Goal: Task Accomplishment & Management: Manage account settings

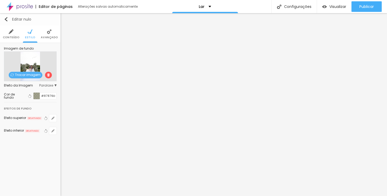
click at [9, 21] on button "Editar nulo" at bounding box center [30, 19] width 61 height 12
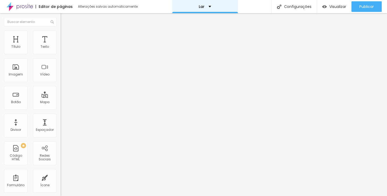
click at [204, 7] on div "Lar" at bounding box center [205, 7] width 12 height 4
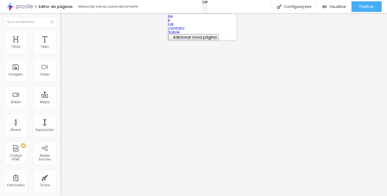
click at [207, 4] on div "Lar" at bounding box center [204, 2] width 5 height 4
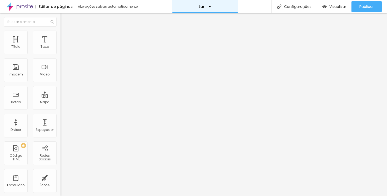
click at [220, 7] on div "Lar" at bounding box center [205, 6] width 66 height 13
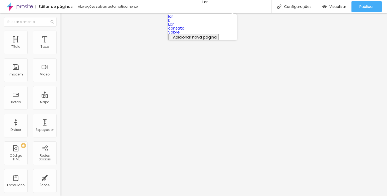
click at [185, 31] on link "contato" at bounding box center [176, 28] width 16 height 6
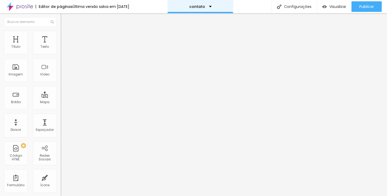
click at [230, 7] on div "contato" at bounding box center [200, 6] width 66 height 13
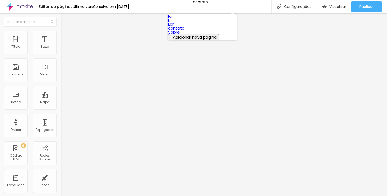
click at [180, 35] on link "Sobre" at bounding box center [174, 32] width 12 height 6
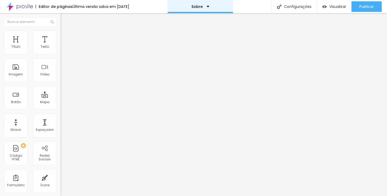
click at [202, 6] on font "Sobre" at bounding box center [196, 6] width 11 height 5
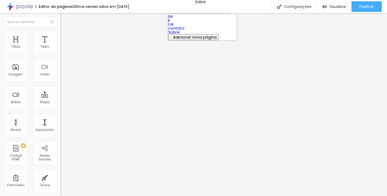
click at [185, 31] on link "contato" at bounding box center [176, 28] width 16 height 6
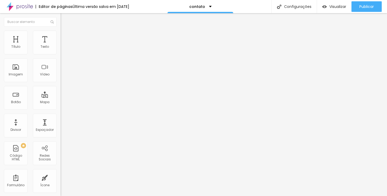
click at [64, 45] on font "Trocar imagem" at bounding box center [77, 43] width 26 height 4
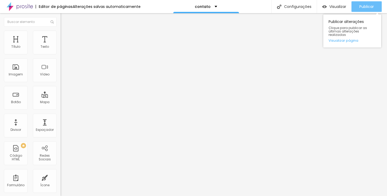
click at [361, 9] on font "Publicar" at bounding box center [366, 6] width 14 height 5
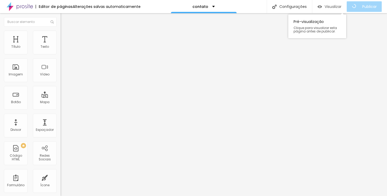
click at [337, 8] on font "Visualizar" at bounding box center [333, 6] width 17 height 5
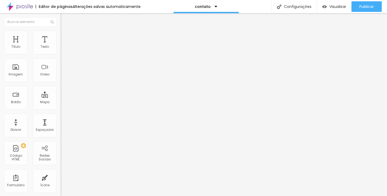
click at [61, 45] on div "Trocar imagem" at bounding box center [91, 43] width 61 height 4
click at [64, 45] on font "Trocar imagem" at bounding box center [77, 43] width 26 height 4
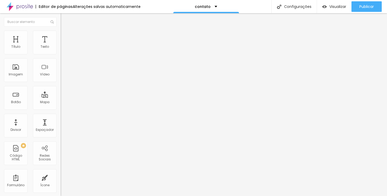
click at [61, 33] on li "Estilo" at bounding box center [91, 33] width 61 height 5
click at [93, 49] on font "%" at bounding box center [94, 46] width 3 height 5
type input "95"
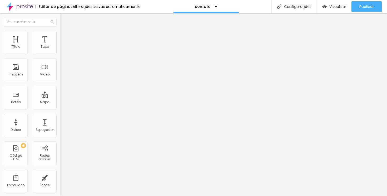
type input "85"
type input "80"
type input "75"
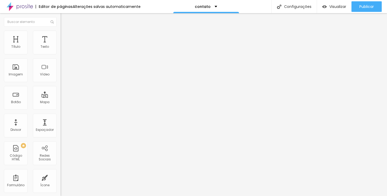
type input "75"
type input "70"
drag, startPoint x: 55, startPoint y: 55, endPoint x: 39, endPoint y: 55, distance: 15.3
type input "70"
click at [61, 54] on input "range" at bounding box center [78, 52] width 34 height 4
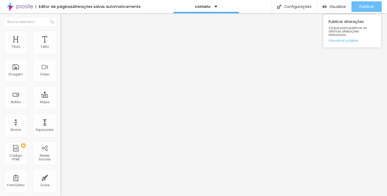
click at [369, 10] on div "Publicar" at bounding box center [366, 6] width 14 height 11
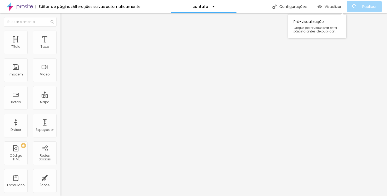
click at [331, 8] on font "Visualizar" at bounding box center [333, 6] width 17 height 5
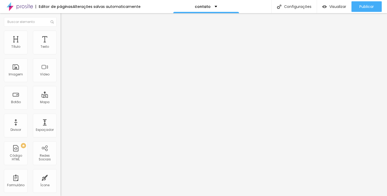
click at [65, 36] on font "Estilo" at bounding box center [69, 34] width 8 height 4
type input "75"
type input "80"
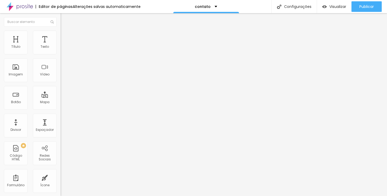
type input "75"
click at [61, 54] on input "range" at bounding box center [78, 52] width 34 height 4
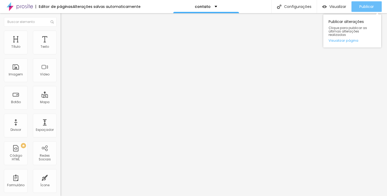
click at [367, 7] on font "Publicar" at bounding box center [366, 6] width 14 height 5
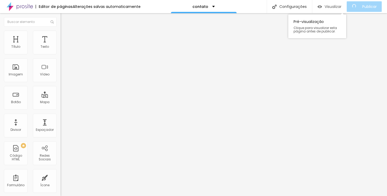
click at [341, 5] on font "Visualizar" at bounding box center [333, 6] width 17 height 5
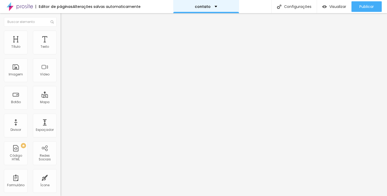
click at [209, 3] on div "contato" at bounding box center [206, 6] width 66 height 13
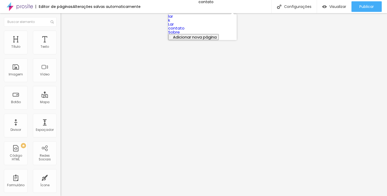
click at [174, 27] on link "Lar" at bounding box center [171, 24] width 6 height 6
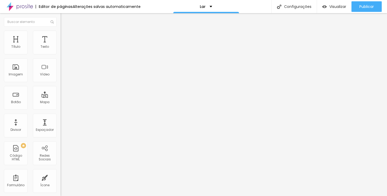
click at [61, 70] on div "<!-- Feed do Instagram da Elfsight | Feed do Instagram sem título --> < script …" at bounding box center [149, 66] width 177 height 41
click at [38, 70] on div "<!-- Feed do Instagram da Elfsight | Feed do Instagram sem título --> < script …" at bounding box center [23, 66] width 177 height 41
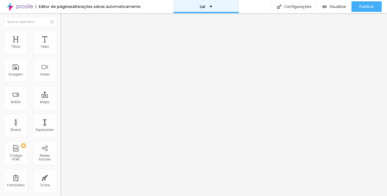
click at [206, 4] on div "Lar" at bounding box center [206, 6] width 66 height 13
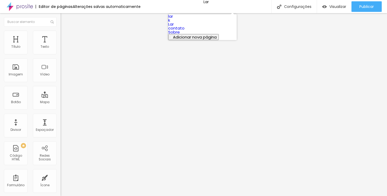
click at [185, 31] on link "contato" at bounding box center [176, 28] width 16 height 6
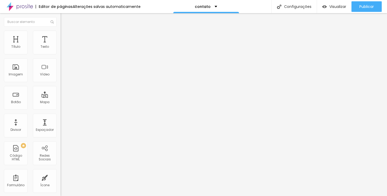
click at [61, 38] on ul "Conteúdo Estilo Avançado" at bounding box center [91, 33] width 61 height 16
click at [64, 21] on div "Editar nulo" at bounding box center [77, 19] width 27 height 4
click at [61, 73] on div at bounding box center [91, 66] width 61 height 41
click at [349, 3] on button "Visualizar" at bounding box center [334, 6] width 34 height 11
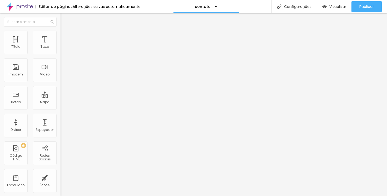
click at [64, 17] on img "button" at bounding box center [66, 19] width 4 height 4
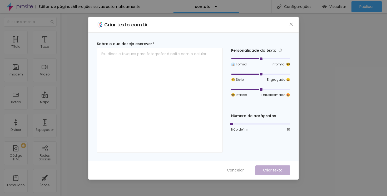
click at [247, 177] on div "Cancelar Criar texto" at bounding box center [193, 170] width 210 height 18
click at [244, 173] on button "Cancelar" at bounding box center [235, 170] width 27 height 10
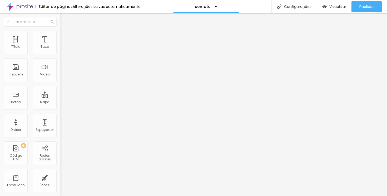
click at [61, 32] on li "Avançado" at bounding box center [91, 33] width 61 height 5
type input "14"
type input "15"
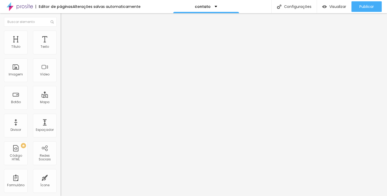
type input "18"
type input "25"
type input "29"
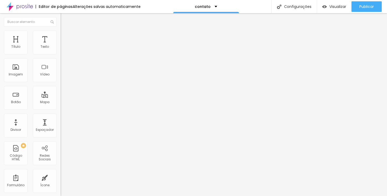
type input "29"
type input "33"
type input "36"
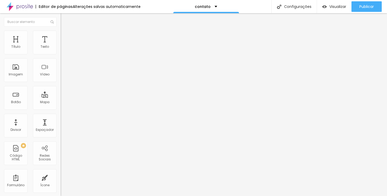
type input "39"
type input "43"
type input "47"
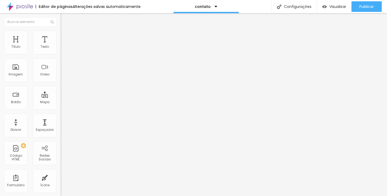
type input "47"
type input "50"
type input "51"
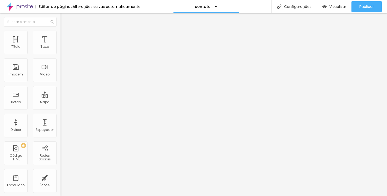
type input "52"
type input "53"
drag, startPoint x: 17, startPoint y: 61, endPoint x: 29, endPoint y: 62, distance: 12.6
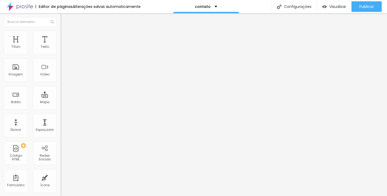
type input "53"
click at [61, 171] on input "range" at bounding box center [78, 173] width 34 height 4
type input "10"
type input "14"
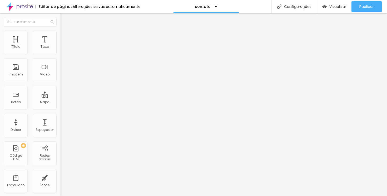
type input "17"
type input "19"
type input "20"
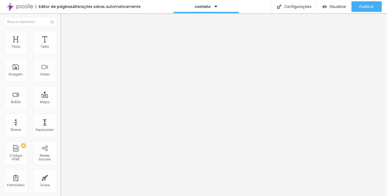
type input "20"
type input "21"
type input "22"
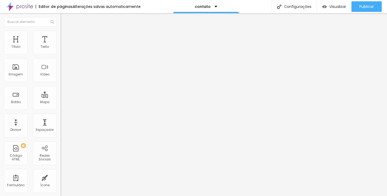
type input "23"
type input "24"
type input "25"
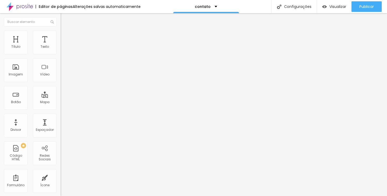
type input "25"
type input "26"
type input "27"
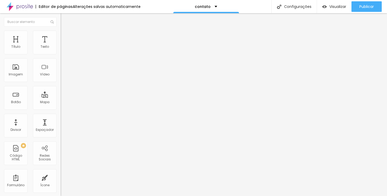
type input "29"
type input "30"
type input "31"
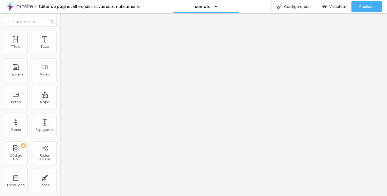
type input "31"
type input "32"
type input "33"
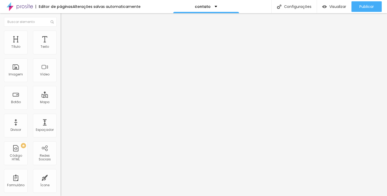
type input "34"
type input "35"
type input "36"
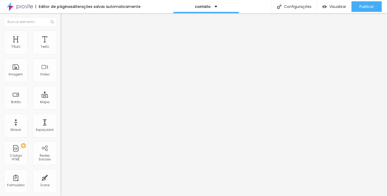
type input "36"
type input "37"
type input "38"
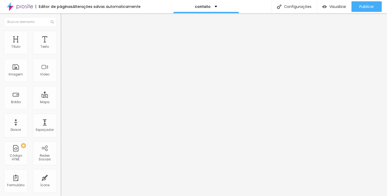
type input "39"
type input "40"
type input "41"
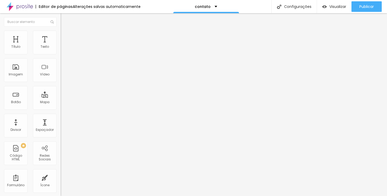
type input "41"
type input "42"
type input "43"
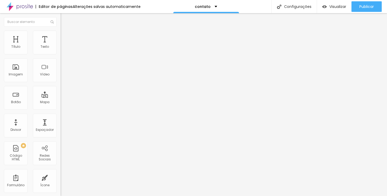
type input "44"
type input "45"
type input "46"
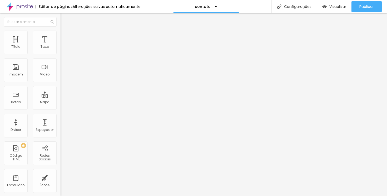
type input "46"
type input "47"
type input "48"
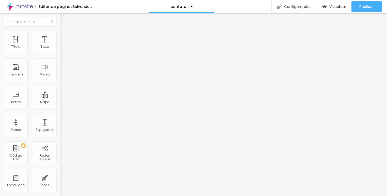
type input "49"
type input "50"
type input "51"
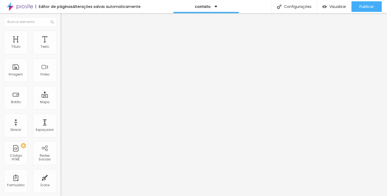
type input "51"
type input "52"
type input "51"
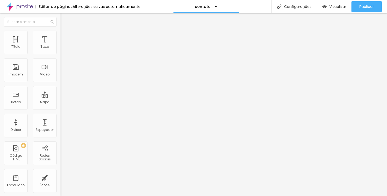
type input "50"
type input "49"
drag, startPoint x: 15, startPoint y: 51, endPoint x: 28, endPoint y: 52, distance: 13.0
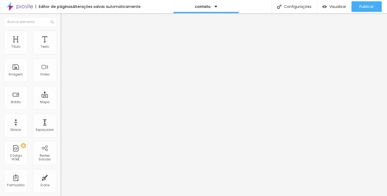
type input "49"
click at [61, 97] on input "range" at bounding box center [78, 99] width 34 height 4
type input "52"
type input "51"
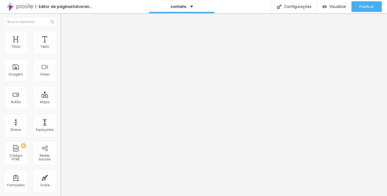
type input "51"
type input "50"
click at [61, 171] on input "range" at bounding box center [78, 173] width 34 height 4
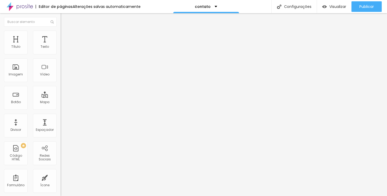
click at [65, 36] on font "Estilo" at bounding box center [69, 34] width 8 height 4
type input "80"
type input "85"
drag, startPoint x: 41, startPoint y: 57, endPoint x: 46, endPoint y: 55, distance: 5.2
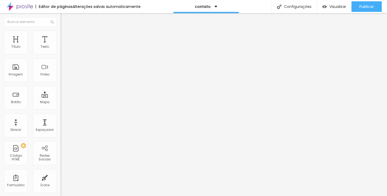
type input "85"
click at [61, 54] on input "range" at bounding box center [78, 52] width 34 height 4
click at [61, 36] on li "Avançado" at bounding box center [91, 38] width 61 height 5
type input "4"
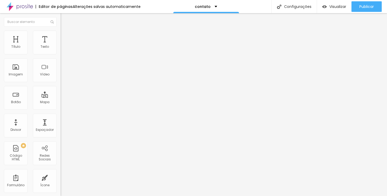
type input "3"
type input "0"
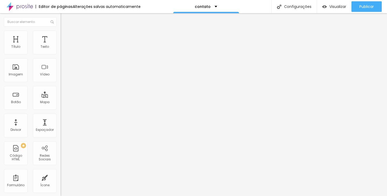
drag, startPoint x: 14, startPoint y: 61, endPoint x: 0, endPoint y: 61, distance: 13.7
click at [61, 61] on div "10 Espaço de cima 0 Espaço de baixo ID HTML Classes Html Visível nos dispositiv…" at bounding box center [91, 151] width 61 height 221
type input "9"
type input "6"
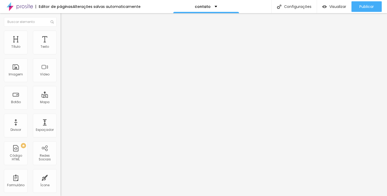
type input "6"
type input "0"
drag, startPoint x: 15, startPoint y: 51, endPoint x: 0, endPoint y: 53, distance: 15.3
click at [61, 102] on input "range" at bounding box center [78, 104] width 34 height 4
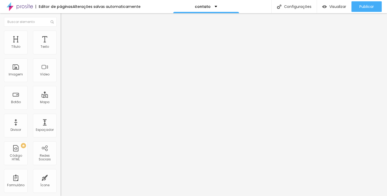
type input "5"
type input "4"
type input "6"
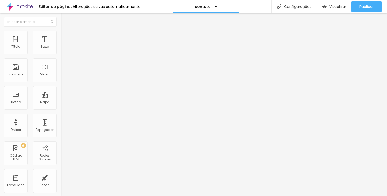
type input "6"
type input "10"
type input "13"
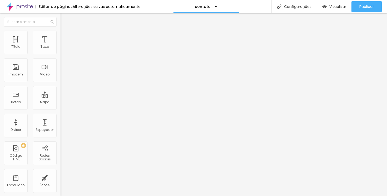
type input "16"
type input "17"
type input "18"
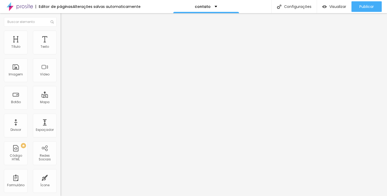
type input "18"
type input "19"
type input "18"
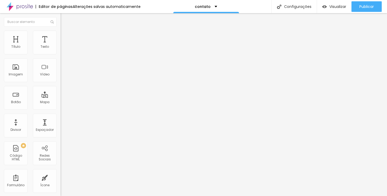
type input "16"
type input "15"
type input "14"
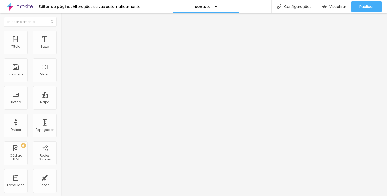
type input "14"
type input "13"
type input "14"
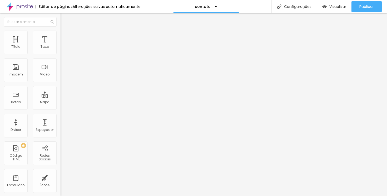
type input "15"
drag, startPoint x: 14, startPoint y: 50, endPoint x: 17, endPoint y: 50, distance: 3.4
type input "15"
click at [61, 102] on input "range" at bounding box center [78, 104] width 34 height 4
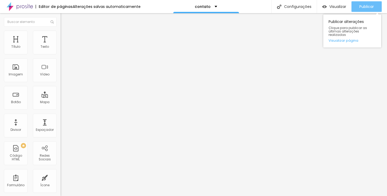
click at [363, 8] on font "Publicar" at bounding box center [366, 6] width 14 height 5
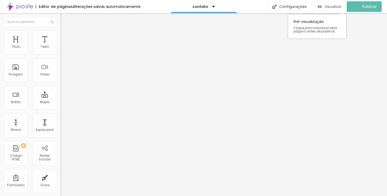
click at [332, 6] on font "Visualizar" at bounding box center [333, 6] width 17 height 5
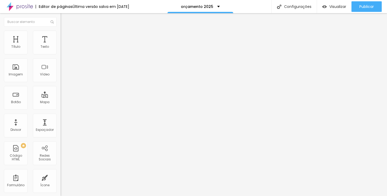
click at [61, 31] on img at bounding box center [63, 33] width 5 height 5
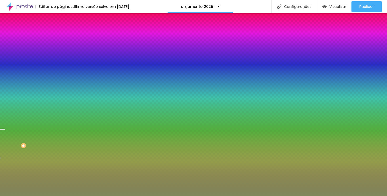
click at [61, 30] on img at bounding box center [63, 27] width 5 height 5
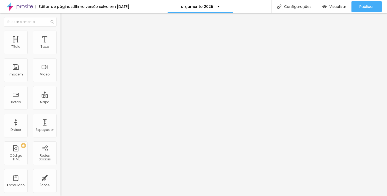
click at [61, 48] on font "Encaixotado" at bounding box center [71, 45] width 21 height 4
click at [61, 56] on span "Completo" at bounding box center [69, 54] width 16 height 4
click at [61, 48] on font "Encaixotado" at bounding box center [71, 45] width 21 height 4
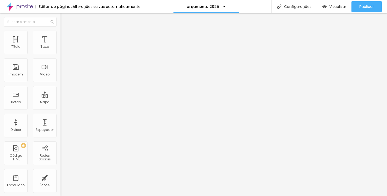
click at [65, 36] on font "Estilo" at bounding box center [69, 34] width 8 height 4
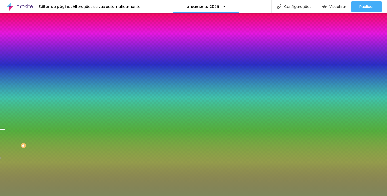
click at [61, 55] on font "Paralaxe" at bounding box center [68, 52] width 14 height 4
click at [64, 48] on font "Trocar imagem" at bounding box center [77, 46] width 26 height 4
click at [61, 48] on div "Trocar imagem" at bounding box center [91, 46] width 61 height 4
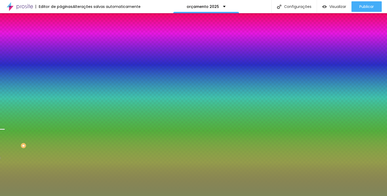
click at [61, 36] on li "Avançado" at bounding box center [91, 38] width 61 height 5
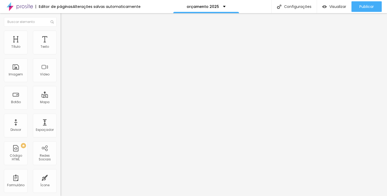
type input "15"
type input "20"
click at [61, 102] on input "range" at bounding box center [78, 104] width 34 height 4
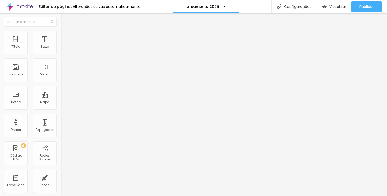
type input "78"
type input "124"
type input "146"
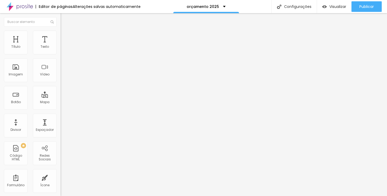
type input "146"
type input "165"
type input "176"
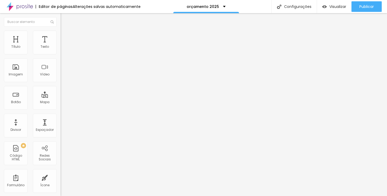
type input "181"
type input "184"
type input "187"
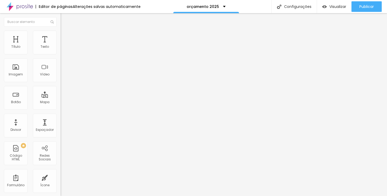
type input "187"
type input "188"
type input "189"
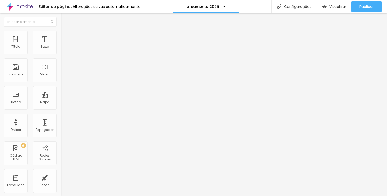
type input "190"
type input "189"
type input "187"
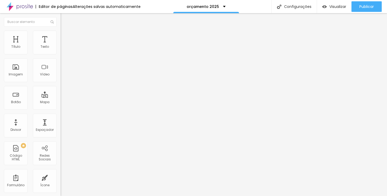
type input "187"
type input "184"
type input "180"
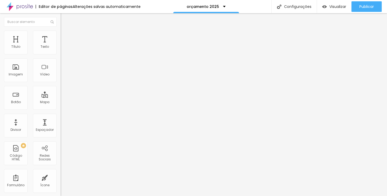
type input "176"
type input "171"
type input "166"
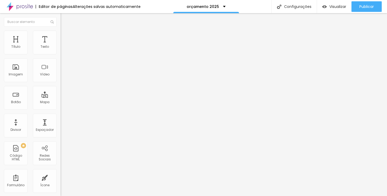
type input "166"
type input "161"
type input "156"
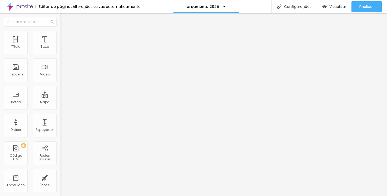
type input "152"
type input "147"
type input "144"
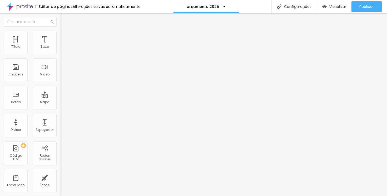
type input "144"
type input "141"
type input "138"
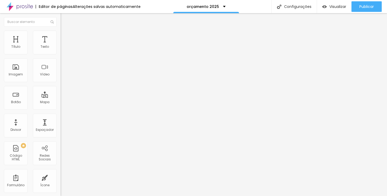
type input "136"
type input "134"
type input "132"
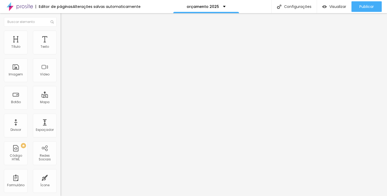
type input "132"
type input "130"
type input "129"
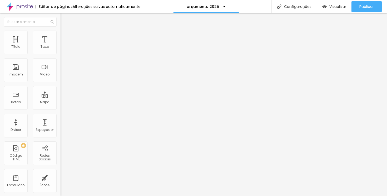
type input "128"
type input "126"
type input "123"
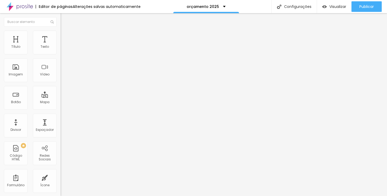
type input "123"
type input "120"
type input "116"
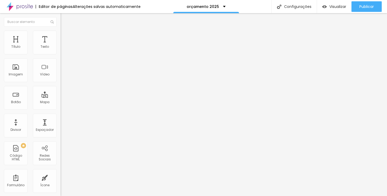
type input "112"
type input "108"
type input "103"
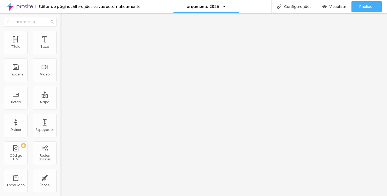
type input "103"
type input "99"
type input "95"
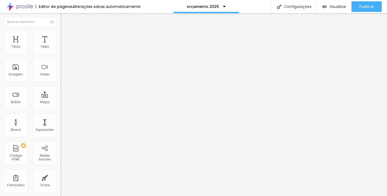
type input "92"
type input "90"
type input "88"
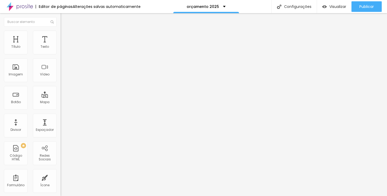
type input "88"
type input "87"
type input "86"
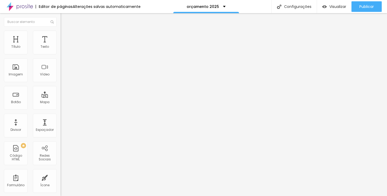
type input "84"
type input "83"
type input "81"
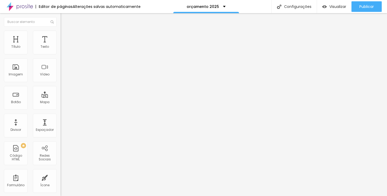
type input "81"
type input "80"
type input "81"
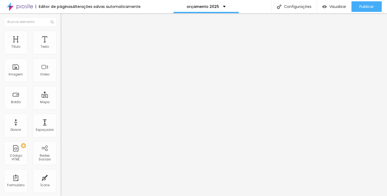
type input "82"
type input "83"
type input "84"
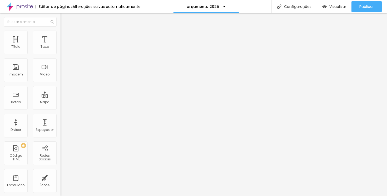
type input "84"
type input "85"
type input "88"
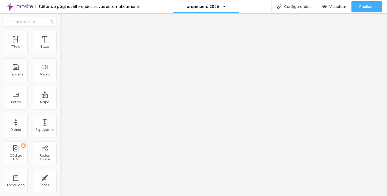
type input "90"
type input "91"
type input "93"
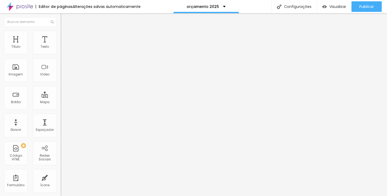
type input "93"
type input "95"
type input "97"
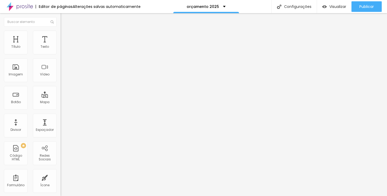
type input "98"
type input "99"
type input "100"
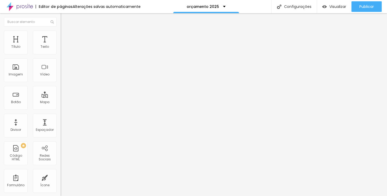
type input "100"
type input "102"
click at [61, 177] on input "range" at bounding box center [78, 179] width 34 height 4
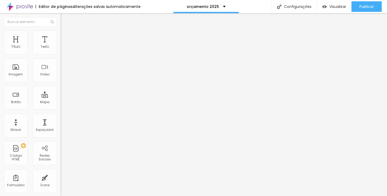
click at [61, 33] on img at bounding box center [63, 33] width 5 height 5
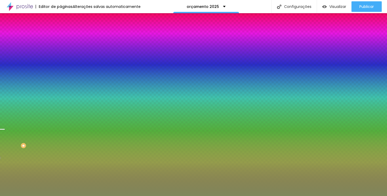
click at [61, 95] on button "button" at bounding box center [64, 92] width 7 height 6
click at [42, 195] on div at bounding box center [193, 196] width 387 height 0
click at [61, 109] on button "button" at bounding box center [64, 107] width 7 height 6
radio input "true"
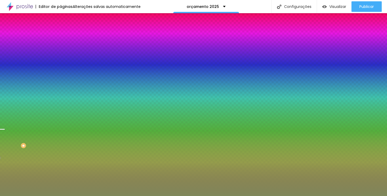
radio input "false"
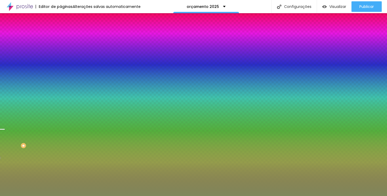
radio input "true"
radio input "false"
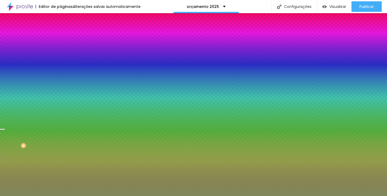
radio input "true"
radio input "false"
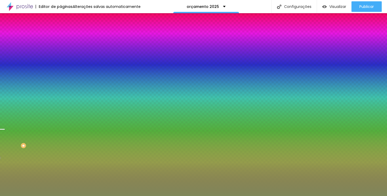
radio input "false"
radio input "true"
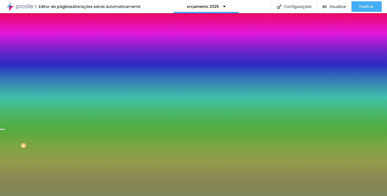
radio input "true"
radio input "false"
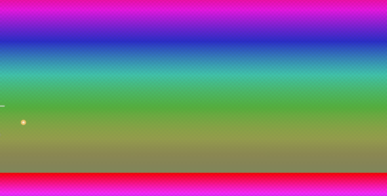
scroll to position [39, 0]
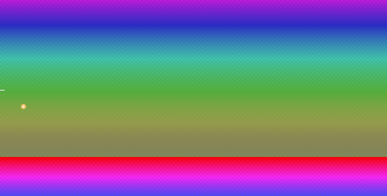
type input "95"
type input "85"
type input "80"
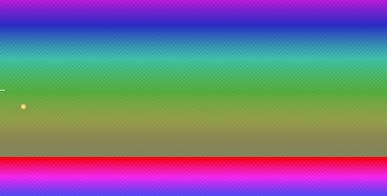
type input "80"
type input "75"
type input "70"
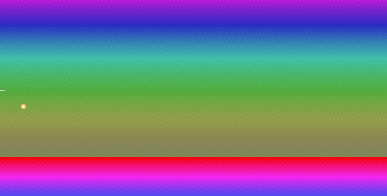
type input "65"
type input "60"
type input "55"
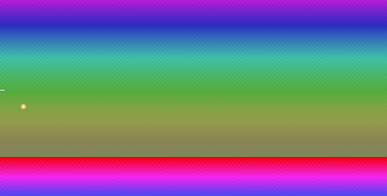
type input "55"
type input "50"
type input "55"
drag, startPoint x: 69, startPoint y: 162, endPoint x: 58, endPoint y: 162, distance: 10.8
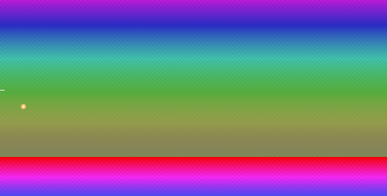
type input "55"
click at [27, 157] on div at bounding box center [193, 157] width 387 height 0
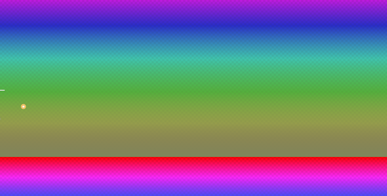
scroll to position [0, 0]
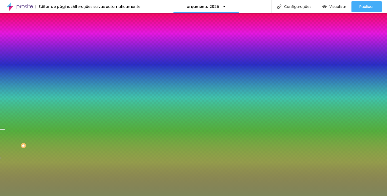
click at [61, 153] on div "Editar nulo Conteúdo Estilo Avançado Imagem de fundo Trocar imagem Efeito da Im…" at bounding box center [91, 104] width 61 height 182
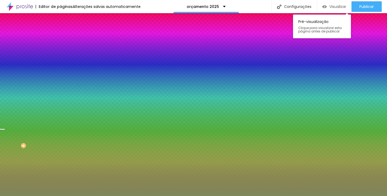
click at [343, 5] on font "Visualizar" at bounding box center [337, 6] width 17 height 5
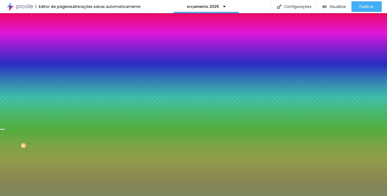
click at [61, 72] on div at bounding box center [91, 72] width 61 height 0
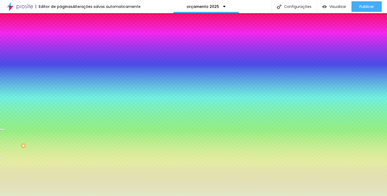
type input "#FFFFFF"
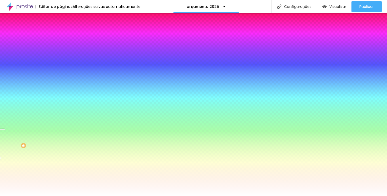
drag, startPoint x: 33, startPoint y: 111, endPoint x: 0, endPoint y: 97, distance: 36.0
click at [61, 97] on div "Imagem de fundo Trocar imagem Efeito da Imagem Paralaxe Nenhum Parallax Cor de …" at bounding box center [91, 75] width 61 height 68
click at [63, 70] on icon "button" at bounding box center [65, 68] width 4 height 4
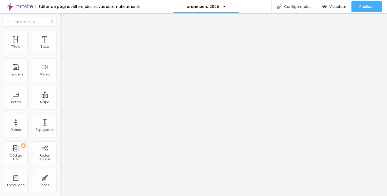
click at [65, 36] on font "Estilo" at bounding box center [69, 34] width 8 height 4
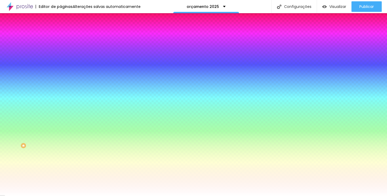
click at [61, 48] on span "Trocar imagem" at bounding box center [75, 46] width 29 height 4
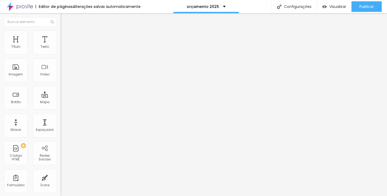
click at [61, 36] on li "Estilo" at bounding box center [91, 33] width 61 height 5
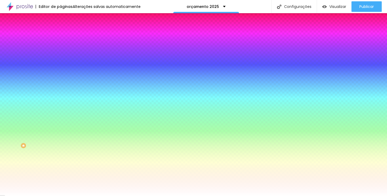
click at [61, 72] on div at bounding box center [91, 72] width 61 height 0
type input "#FFFFFF"
drag, startPoint x: 37, startPoint y: 116, endPoint x: 0, endPoint y: 82, distance: 49.6
click at [61, 82] on div "Imagem de fundo Trocar imagem Efeito da Imagem Paralaxe Nenhum Parallax Cor de …" at bounding box center [91, 75] width 61 height 68
click at [61, 109] on button "button" at bounding box center [64, 107] width 7 height 6
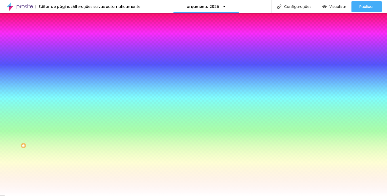
scroll to position [4, 0]
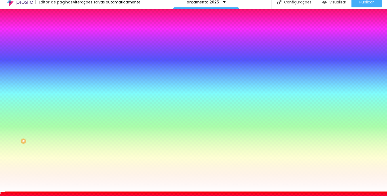
click at [43, 191] on div at bounding box center [193, 191] width 387 height 0
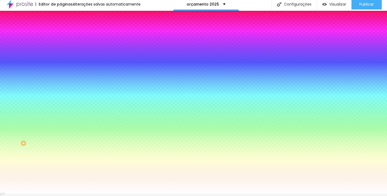
scroll to position [0, 0]
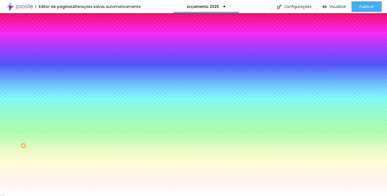
click at [64, 48] on font "Trocar imagem" at bounding box center [77, 46] width 26 height 4
click at [61, 72] on div at bounding box center [91, 72] width 61 height 0
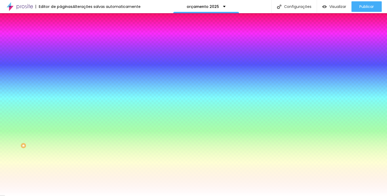
click at [63, 70] on icon "button" at bounding box center [65, 68] width 4 height 4
click at [61, 109] on button "button" at bounding box center [64, 107] width 7 height 6
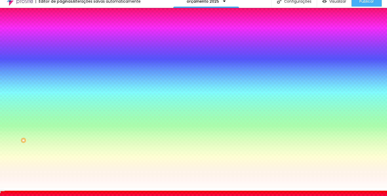
scroll to position [23, 0]
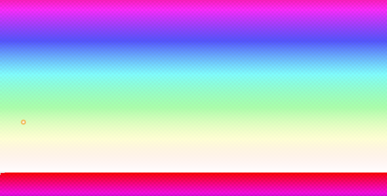
type input "#FFFFFF"
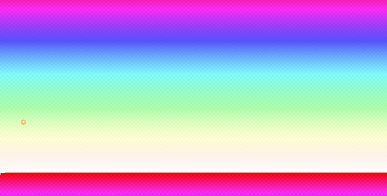
drag, startPoint x: 94, startPoint y: 176, endPoint x: 49, endPoint y: 151, distance: 51.3
click at [17, 172] on div at bounding box center [193, 172] width 387 height 0
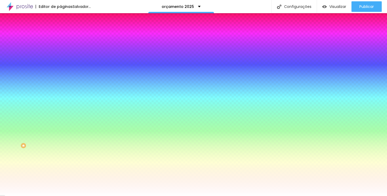
click at [61, 109] on div "Efeito inferior ATIVO Voltar ao padrão" at bounding box center [91, 102] width 61 height 15
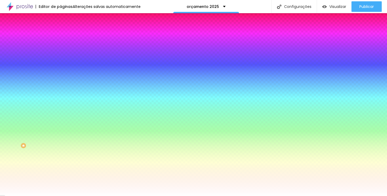
click at [64, 48] on font "Trocar imagem" at bounding box center [77, 46] width 26 height 4
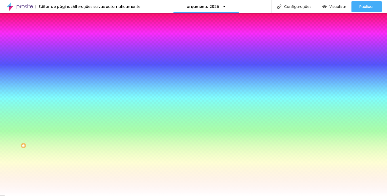
click at [61, 72] on div at bounding box center [91, 72] width 61 height 0
click at [61, 48] on div "Trocar imagem" at bounding box center [91, 46] width 61 height 4
click at [64, 21] on div "Editar nulo" at bounding box center [77, 19] width 27 height 4
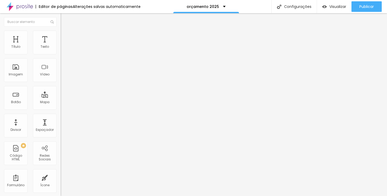
click at [61, 27] on li "Estilo" at bounding box center [91, 27] width 61 height 5
click at [61, 34] on li "Avançado" at bounding box center [91, 33] width 61 height 5
click at [64, 19] on img "button" at bounding box center [66, 19] width 4 height 4
click at [61, 49] on span "Título 2" at bounding box center [69, 47] width 17 height 4
click at [61, 54] on div "Título 3 H3" at bounding box center [91, 51] width 61 height 4
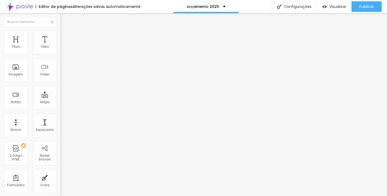
click at [61, 49] on span "Título 2" at bounding box center [69, 47] width 17 height 4
click at [64, 20] on img "button" at bounding box center [66, 19] width 4 height 4
click at [61, 54] on div "Tipografia Voltar ao padrão Sombra DESATIVADO Voltar ao padrão" at bounding box center [91, 52] width 61 height 32
click at [61, 51] on button "button" at bounding box center [64, 48] width 7 height 6
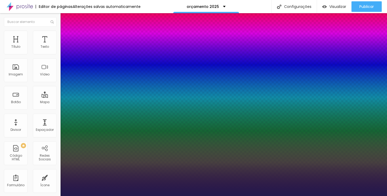
type input "1"
click at [172, 195] on div at bounding box center [193, 196] width 387 height 0
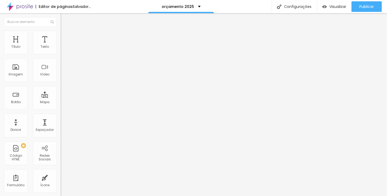
click at [64, 45] on font "Trocar imagem" at bounding box center [77, 43] width 26 height 4
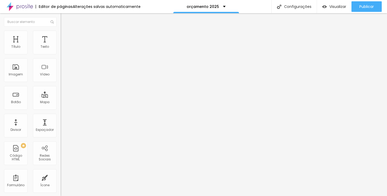
click at [61, 34] on li "Estilo" at bounding box center [91, 33] width 61 height 5
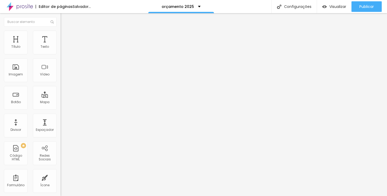
type input "10"
type input "20"
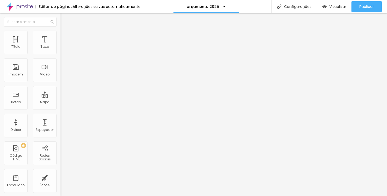
type input "20"
click at [61, 54] on input "range" at bounding box center [78, 52] width 34 height 4
type input "25"
type input "35"
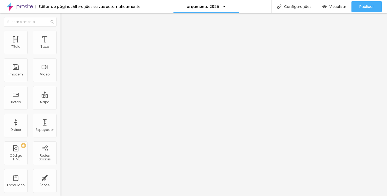
type input "35"
type input "40"
type input "45"
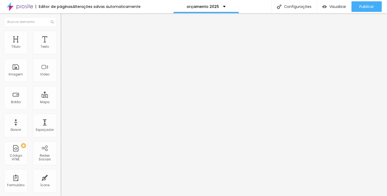
type input "50"
type input "55"
type input "60"
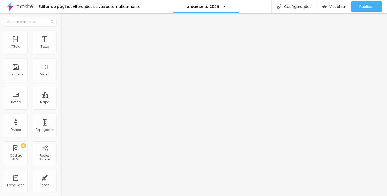
type input "60"
type input "55"
type input "50"
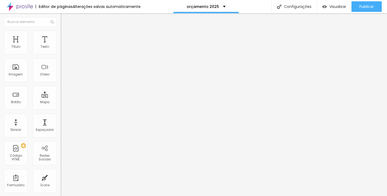
type input "55"
type input "60"
type input "65"
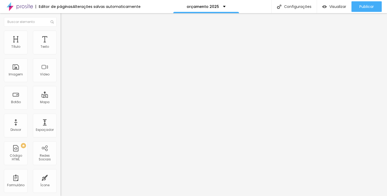
drag, startPoint x: 10, startPoint y: 56, endPoint x: 37, endPoint y: 54, distance: 26.9
type input "65"
click at [61, 54] on input "range" at bounding box center [78, 52] width 34 height 4
click at [65, 37] on font "Avançado" at bounding box center [73, 39] width 17 height 4
type input "13"
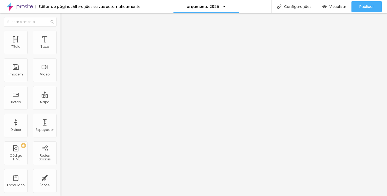
type input "13"
type input "11"
drag, startPoint x: 16, startPoint y: 52, endPoint x: 0, endPoint y: 52, distance: 15.8
click at [61, 102] on input "range" at bounding box center [78, 104] width 34 height 4
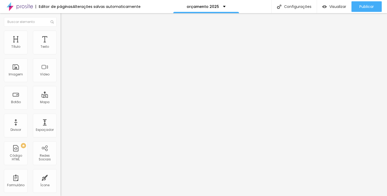
drag, startPoint x: 14, startPoint y: 62, endPoint x: 0, endPoint y: 64, distance: 14.6
click at [61, 64] on div "0 Espaço de cima 0 Espaço de baixo ID HTML Classes Html Visível nos dispositivo…" at bounding box center [91, 151] width 61 height 221
click at [61, 31] on li "Conteúdo" at bounding box center [91, 27] width 61 height 5
click at [64, 45] on font "Trocar imagem" at bounding box center [77, 43] width 26 height 4
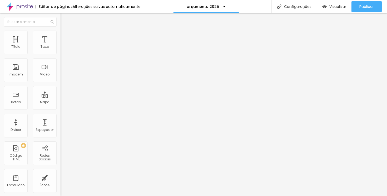
click at [61, 33] on img at bounding box center [63, 33] width 5 height 5
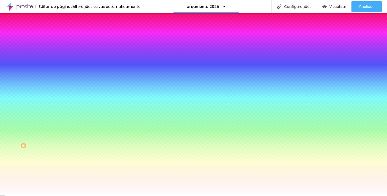
click at [61, 72] on div at bounding box center [91, 72] width 61 height 0
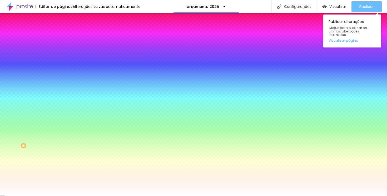
click at [371, 6] on font "Publicar" at bounding box center [366, 6] width 14 height 5
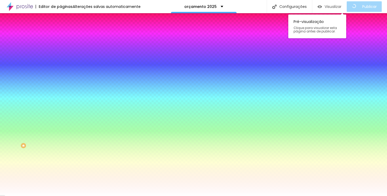
click at [340, 6] on font "Visualizar" at bounding box center [333, 6] width 17 height 5
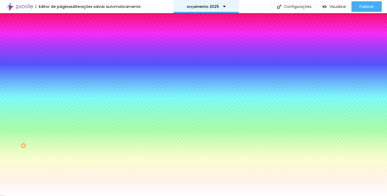
click at [201, 11] on div "orçamento 2025" at bounding box center [206, 6] width 66 height 13
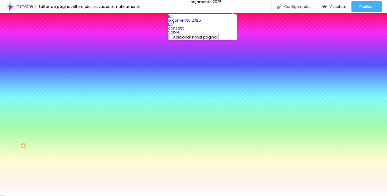
click at [197, 23] on font "orçamento 2025" at bounding box center [184, 20] width 33 height 6
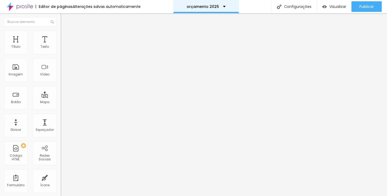
click at [213, 4] on div "orçamento 2025" at bounding box center [206, 6] width 66 height 13
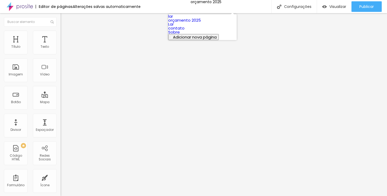
click at [185, 31] on link "contato" at bounding box center [176, 28] width 16 height 6
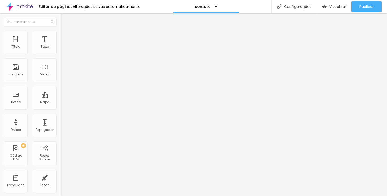
click at [61, 30] on ul "Conteúdo Estilo Avançado" at bounding box center [91, 33] width 61 height 16
click at [61, 31] on li "Estilo" at bounding box center [91, 33] width 61 height 5
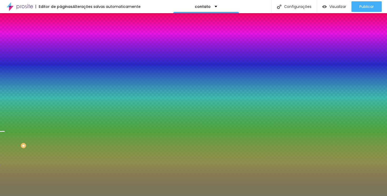
click at [61, 77] on input "#78785E" at bounding box center [92, 74] width 63 height 5
click at [61, 72] on div at bounding box center [91, 72] width 61 height 0
click at [201, 1] on div "contato" at bounding box center [206, 6] width 66 height 13
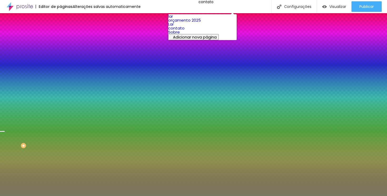
click at [196, 23] on link "orçamento 2025" at bounding box center [184, 20] width 33 height 6
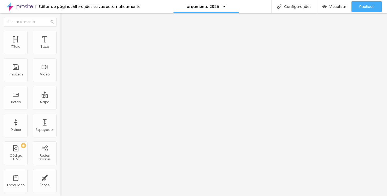
click at [61, 48] on div "Modo Completo Encaixotado Completo" at bounding box center [91, 48] width 61 height 14
click at [61, 35] on li "Estilo" at bounding box center [91, 33] width 61 height 5
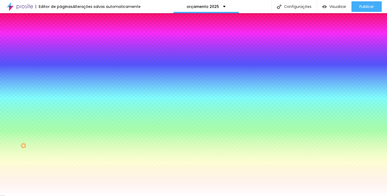
click at [61, 77] on input "#FFFFFF" at bounding box center [92, 74] width 63 height 5
paste input "78785E"
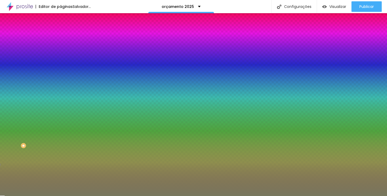
type input "#78785E"
click at [61, 72] on div at bounding box center [91, 72] width 61 height 0
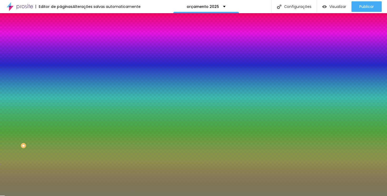
click at [61, 72] on div at bounding box center [91, 72] width 61 height 0
click at [53, 128] on div at bounding box center [193, 98] width 387 height 196
click at [5, 140] on div at bounding box center [1, 140] width 5 height 1
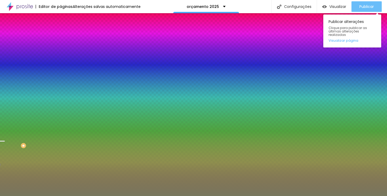
click at [362, 5] on font "Publicar" at bounding box center [366, 6] width 14 height 5
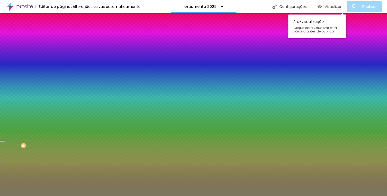
click at [335, 8] on font "Visualizar" at bounding box center [333, 6] width 17 height 5
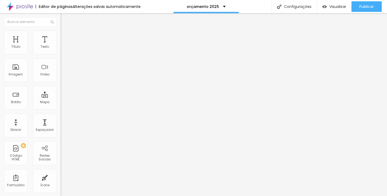
click at [61, 48] on div "Modo Encaixotado Encaixotado Completo" at bounding box center [91, 48] width 61 height 14
click at [61, 48] on font "Encaixotado" at bounding box center [71, 45] width 21 height 4
click at [61, 31] on li "Estilo" at bounding box center [91, 33] width 61 height 5
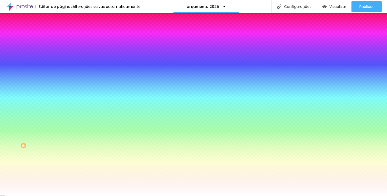
click at [61, 72] on div at bounding box center [91, 72] width 61 height 0
click at [61, 77] on input "#FFFFFF" at bounding box center [92, 74] width 63 height 5
paste input "78785E"
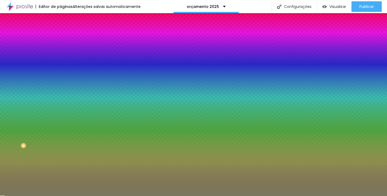
type input "#78785E"
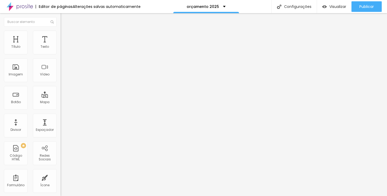
click at [64, 45] on font "Trocar imagem" at bounding box center [77, 43] width 26 height 4
click at [61, 108] on input "https://" at bounding box center [92, 105] width 63 height 5
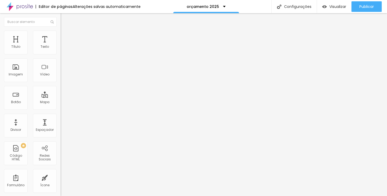
click at [61, 108] on input "https://" at bounding box center [92, 105] width 63 height 5
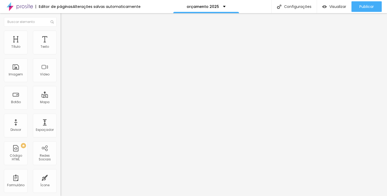
click at [61, 108] on input "https://" at bounding box center [92, 105] width 63 height 5
paste input "[URL][DOMAIN_NAME]"
type input "[URL][DOMAIN_NAME]"
click at [61, 121] on font "Abrir em uma nova aba" at bounding box center [77, 119] width 33 height 4
click at [61, 118] on font "Abrir em uma nova aba" at bounding box center [77, 116] width 33 height 4
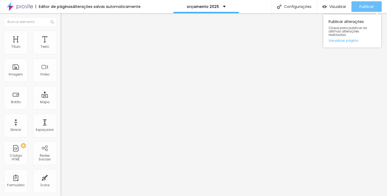
click at [359, 10] on div "Publicar" at bounding box center [366, 6] width 14 height 11
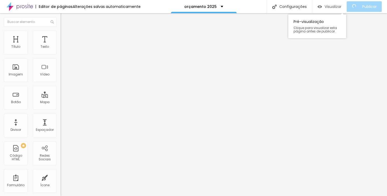
click at [340, 8] on font "Visualizar" at bounding box center [333, 6] width 17 height 5
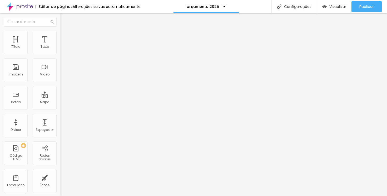
click at [65, 36] on font "Estilo" at bounding box center [69, 34] width 8 height 4
type input "30"
click at [61, 54] on input "range" at bounding box center [78, 52] width 34 height 4
type input "25"
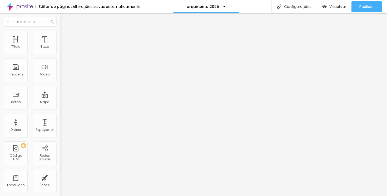
type input "25"
type input "20"
type input "15"
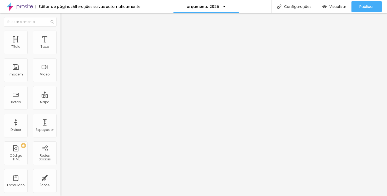
type input "10"
drag, startPoint x: 17, startPoint y: 56, endPoint x: 1, endPoint y: 58, distance: 16.5
type input "10"
click at [61, 54] on input "range" at bounding box center [78, 52] width 34 height 4
click at [65, 38] on font "Avançado" at bounding box center [73, 39] width 17 height 4
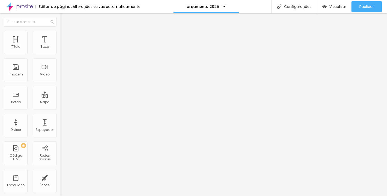
type input "17"
type input "28"
type input "34"
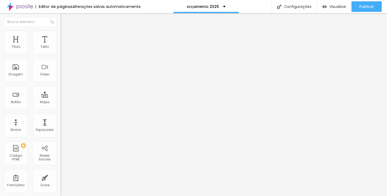
type input "34"
type input "35"
type input "36"
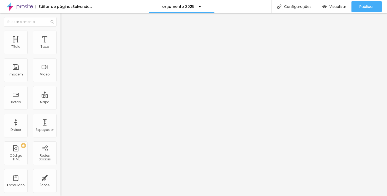
type input "35"
type input "33"
type input "31"
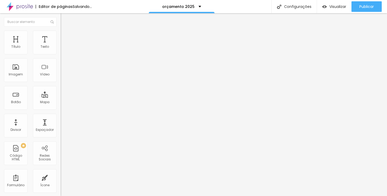
type input "31"
type input "28"
type input "23"
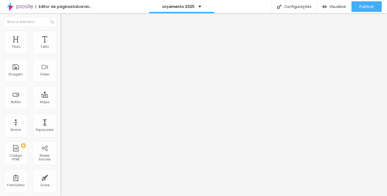
type input "16"
type input "6"
type input "0"
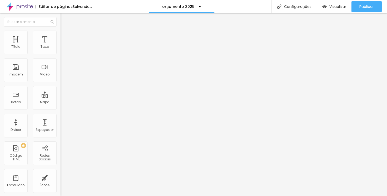
type input "0"
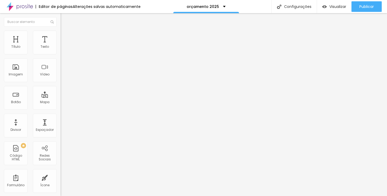
drag, startPoint x: 16, startPoint y: 62, endPoint x: 5, endPoint y: 63, distance: 10.4
type input "0"
click at [61, 177] on input "range" at bounding box center [78, 179] width 34 height 4
type input "8"
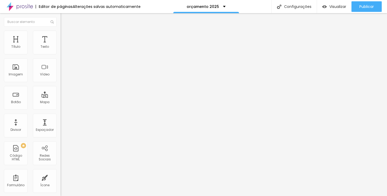
type input "7"
type input "6"
type input "5"
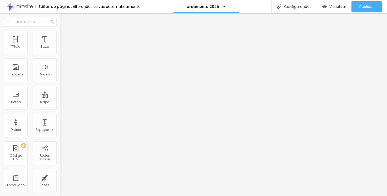
type input "5"
type input "4"
type input "3"
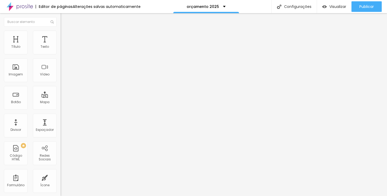
type input "2"
type input "1"
type input "0"
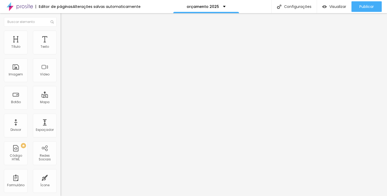
type input "0"
drag, startPoint x: 15, startPoint y: 52, endPoint x: 1, endPoint y: 55, distance: 14.5
type input "0"
click at [61, 102] on input "range" at bounding box center [78, 104] width 34 height 4
click at [65, 36] on font "Estilo" at bounding box center [69, 34] width 8 height 4
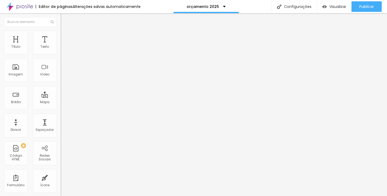
type input "35"
type input "45"
type input "55"
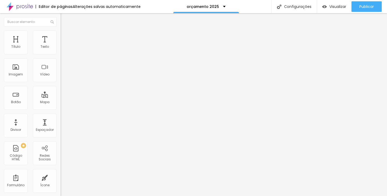
type input "55"
type input "60"
type input "65"
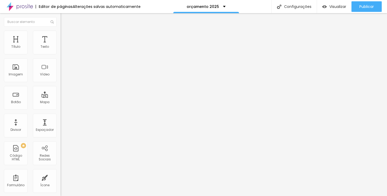
type input "60"
type input "55"
type input "45"
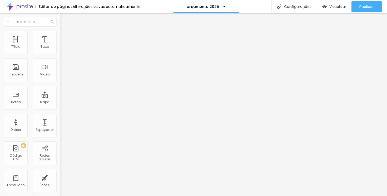
type input "45"
type input "30"
type input "20"
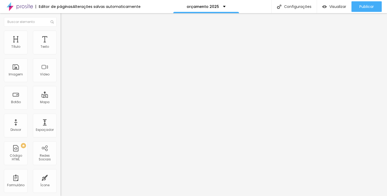
type input "10"
drag, startPoint x: 6, startPoint y: 57, endPoint x: 0, endPoint y: 69, distance: 14.2
click at [61, 54] on input "range" at bounding box center [78, 52] width 34 height 4
click at [61, 27] on li "Conteúdo" at bounding box center [91, 27] width 61 height 5
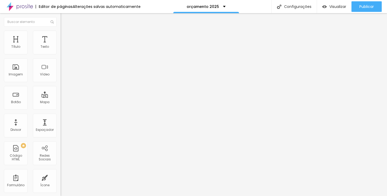
click at [61, 67] on div at bounding box center [91, 65] width 61 height 4
click at [61, 71] on img at bounding box center [63, 69] width 4 height 4
click at [65, 36] on font "Estilo" at bounding box center [69, 34] width 8 height 4
click at [61, 50] on input "10" at bounding box center [72, 47] width 23 height 6
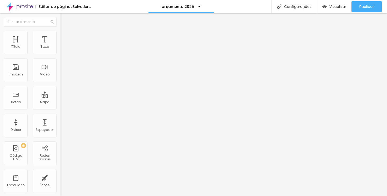
click at [61, 50] on input "10" at bounding box center [72, 47] width 23 height 6
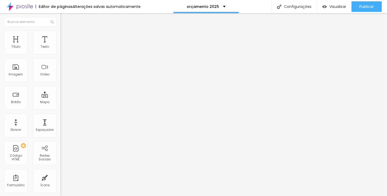
click at [61, 50] on input "10" at bounding box center [72, 47] width 23 height 6
type input "5"
type input "10"
type input "5"
type input "10"
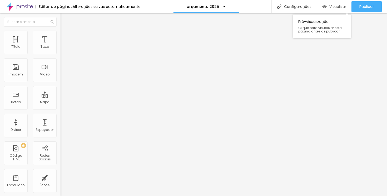
click at [338, 5] on font "Visualizar" at bounding box center [337, 6] width 17 height 5
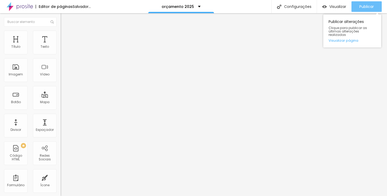
click at [370, 6] on font "Publicar" at bounding box center [366, 6] width 14 height 5
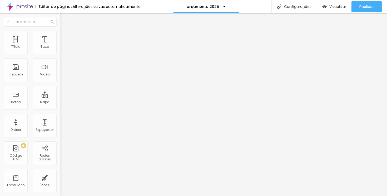
click at [64, 45] on font "Trocar imagem" at bounding box center [77, 43] width 26 height 4
click at [61, 45] on span "Trocar imagem" at bounding box center [75, 43] width 29 height 4
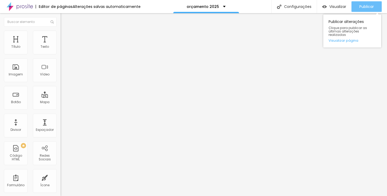
click at [358, 4] on button "Publicar" at bounding box center [366, 6] width 30 height 11
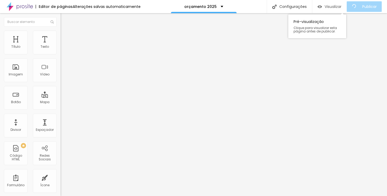
click at [341, 5] on font "Visualizar" at bounding box center [333, 6] width 17 height 5
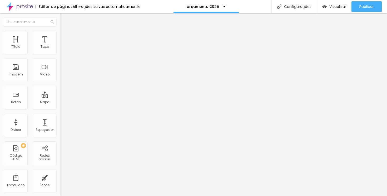
click at [64, 45] on font "Trocar imagem" at bounding box center [77, 43] width 26 height 4
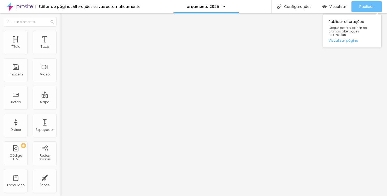
click at [359, 9] on div "Publicar" at bounding box center [366, 6] width 14 height 11
click at [368, 3] on div "Publicar" at bounding box center [366, 6] width 14 height 11
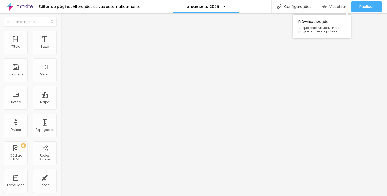
click at [331, 2] on div "Visualizar" at bounding box center [334, 6] width 24 height 11
click at [61, 32] on li "Estilo" at bounding box center [91, 33] width 61 height 5
type input "95"
type input "90"
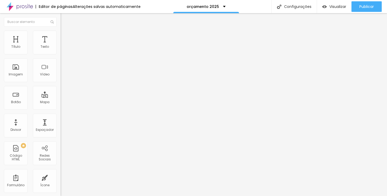
type input "90"
type input "85"
type input "80"
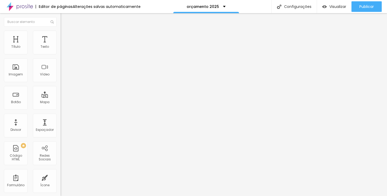
type input "75"
type input "70"
type input "75"
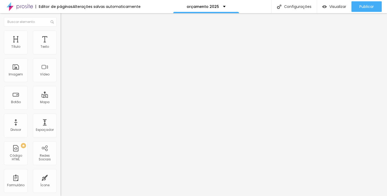
type input "75"
type input "80"
drag, startPoint x: 53, startPoint y: 57, endPoint x: 44, endPoint y: 57, distance: 8.4
type input "80"
click at [61, 54] on input "range" at bounding box center [78, 52] width 34 height 4
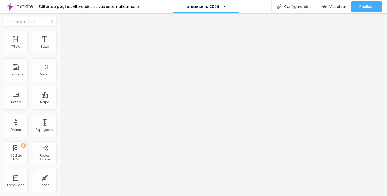
click at [61, 29] on li "Conteúdo" at bounding box center [91, 27] width 61 height 5
click at [61, 34] on ul "Conteúdo Estilo Avançado" at bounding box center [91, 33] width 61 height 16
click at [61, 82] on font "1:1 Quadrado" at bounding box center [71, 80] width 21 height 4
click at [61, 93] on div "Quadrado 1:1" at bounding box center [91, 90] width 61 height 5
click at [61, 82] on font "1:1 Quadrado" at bounding box center [71, 80] width 21 height 4
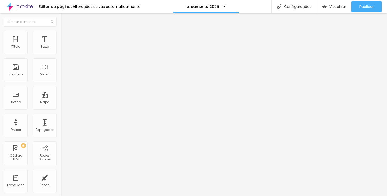
click at [61, 52] on img at bounding box center [63, 50] width 4 height 4
click at [61, 48] on div at bounding box center [91, 46] width 61 height 4
click at [61, 48] on img at bounding box center [63, 46] width 4 height 4
click at [61, 52] on img at bounding box center [63, 50] width 4 height 4
click at [61, 48] on img at bounding box center [63, 46] width 4 height 4
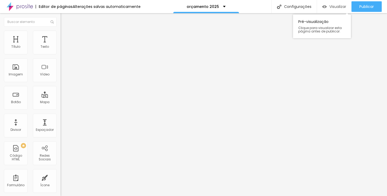
click at [334, 5] on font "Visualizar" at bounding box center [337, 6] width 17 height 5
click at [65, 36] on font "Estilo" at bounding box center [69, 34] width 8 height 4
type input "85"
type input "90"
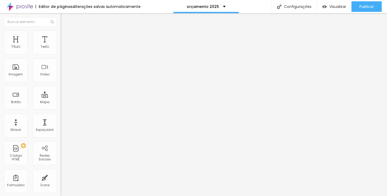
type input "90"
type input "95"
type input "100"
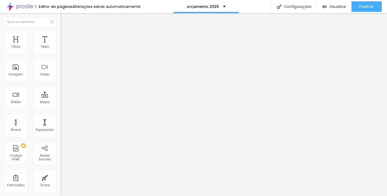
type input "95"
drag, startPoint x: 44, startPoint y: 57, endPoint x: 53, endPoint y: 56, distance: 8.3
click at [61, 54] on input "range" at bounding box center [78, 52] width 34 height 4
click at [61, 36] on img at bounding box center [63, 38] width 5 height 5
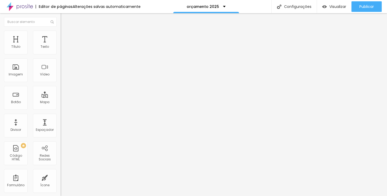
click at [61, 35] on li "Estilo" at bounding box center [91, 33] width 61 height 5
type input "95"
click at [61, 54] on input "range" at bounding box center [78, 52] width 34 height 4
click at [344, 6] on font "Visualizar" at bounding box center [337, 6] width 17 height 5
